Goal: Task Accomplishment & Management: Manage account settings

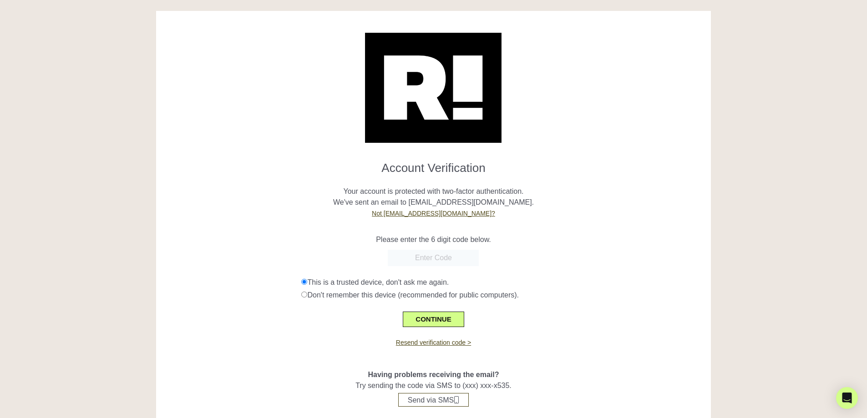
paste input "169640"
type input "169640"
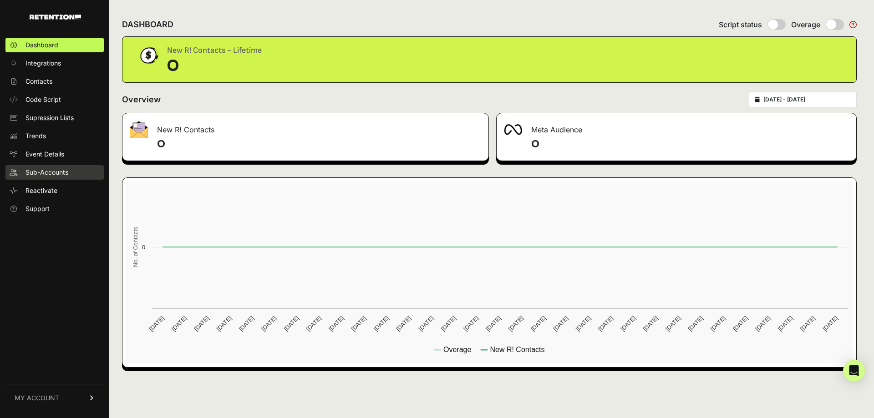
click at [53, 169] on span "Sub-Accounts" at bounding box center [46, 172] width 43 height 9
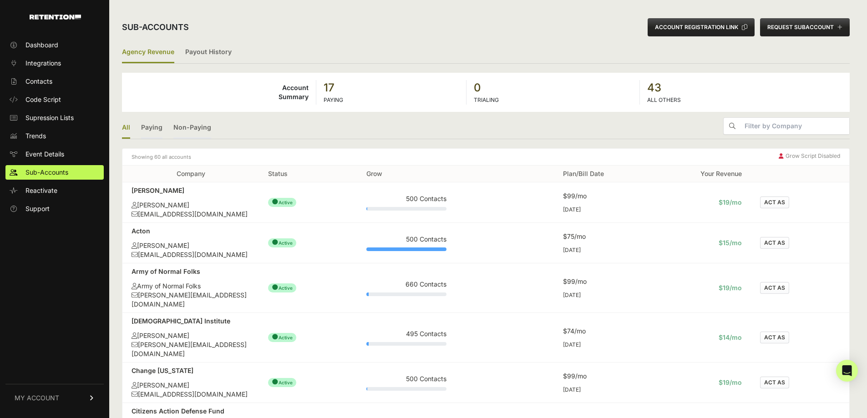
click at [774, 239] on button "ACT AS" at bounding box center [774, 243] width 29 height 12
